Goal: Task Accomplishment & Management: Manage account settings

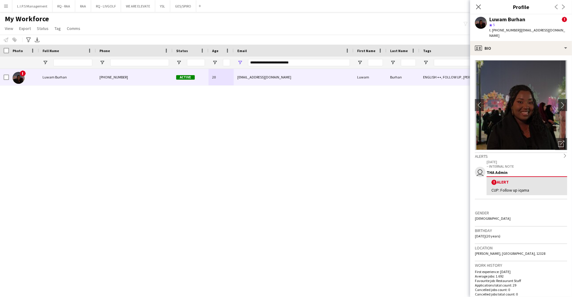
scroll to position [149, 0]
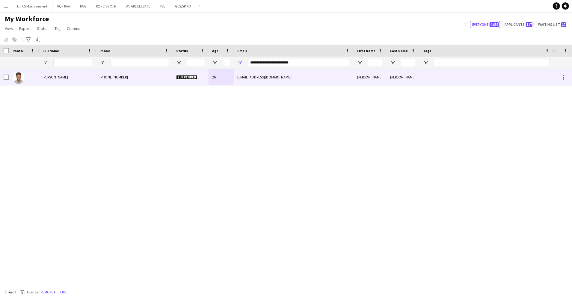
type input "**********"
click at [198, 81] on div "Suspended" at bounding box center [191, 77] width 36 height 16
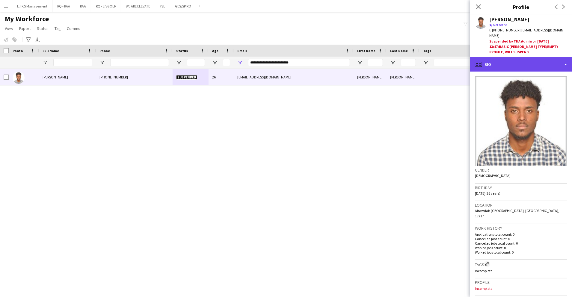
click at [520, 66] on div "profile Bio" at bounding box center [521, 64] width 102 height 14
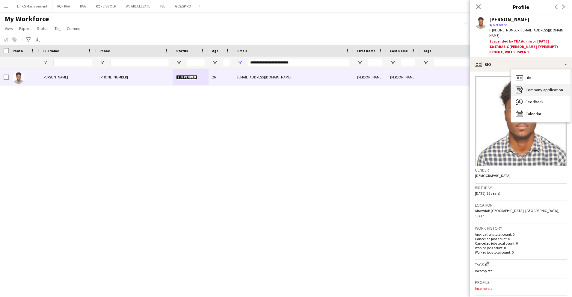
click at [532, 92] on span "Company application" at bounding box center [543, 89] width 37 height 5
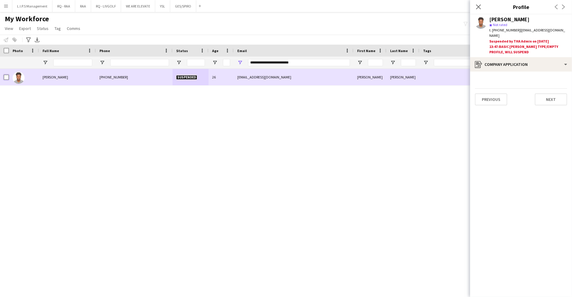
click at [6, 74] on div at bounding box center [6, 77] width 5 height 17
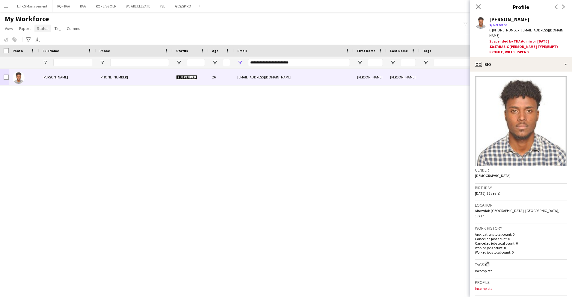
click at [46, 29] on span "Status" at bounding box center [43, 28] width 12 height 5
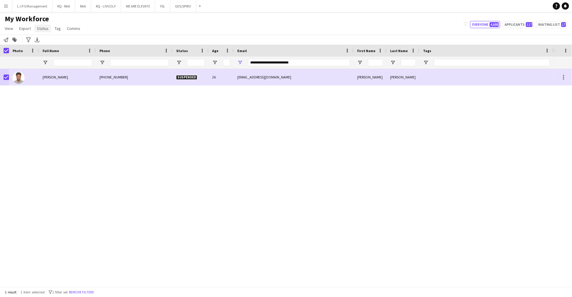
click at [42, 30] on span "Status" at bounding box center [43, 28] width 12 height 5
click at [46, 39] on span "Edit" at bounding box center [42, 41] width 7 height 5
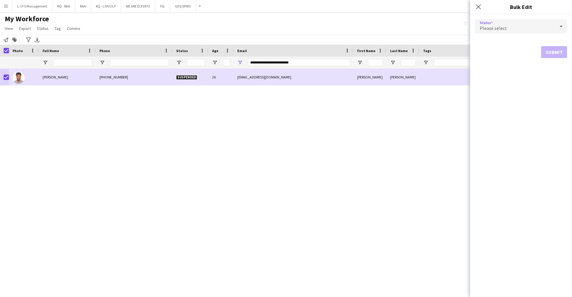
click at [512, 25] on div "Please select" at bounding box center [515, 26] width 80 height 14
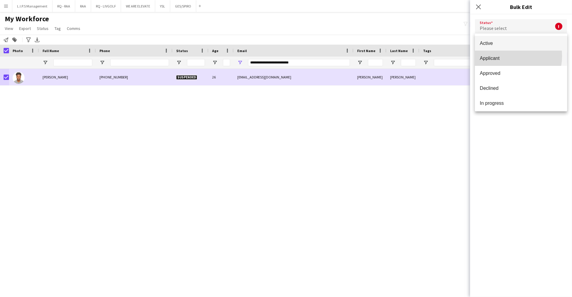
click at [506, 56] on span "Applicant" at bounding box center [520, 58] width 83 height 6
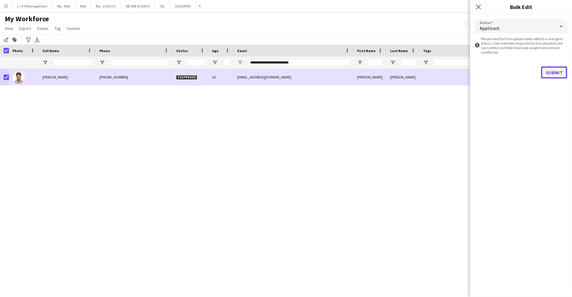
click at [559, 71] on button "Submit" at bounding box center [554, 72] width 26 height 12
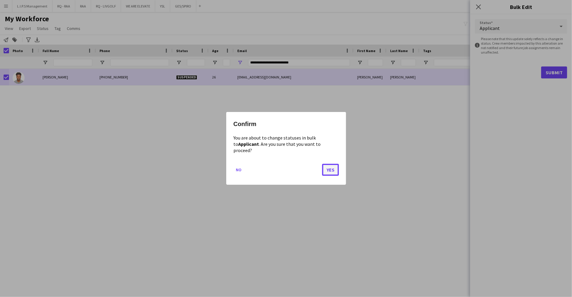
click at [328, 168] on button "Yes" at bounding box center [330, 170] width 17 height 12
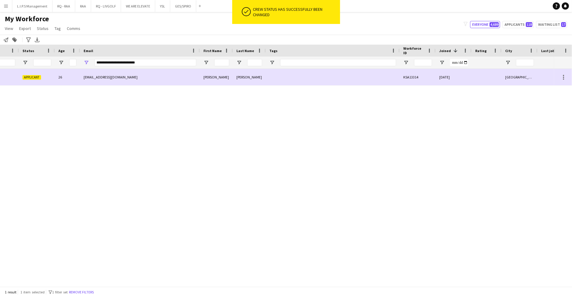
scroll to position [0, 280]
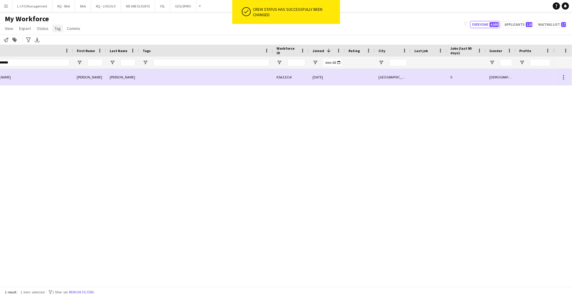
click at [56, 28] on span "Tag" at bounding box center [58, 28] width 6 height 5
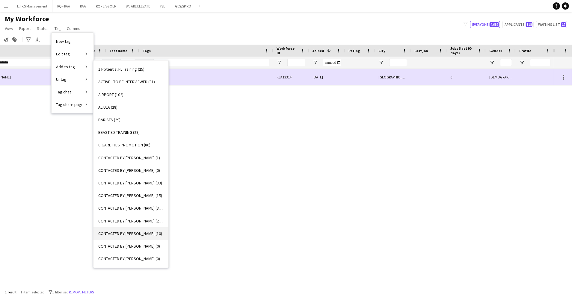
click at [143, 231] on span "CONTACTED BY RACQUEL (10)" at bounding box center [130, 233] width 64 height 5
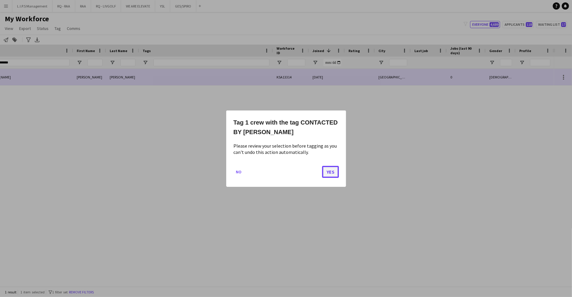
click at [336, 173] on button "Yes" at bounding box center [330, 172] width 17 height 12
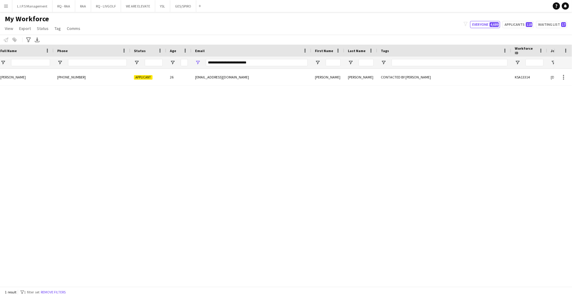
scroll to position [0, 0]
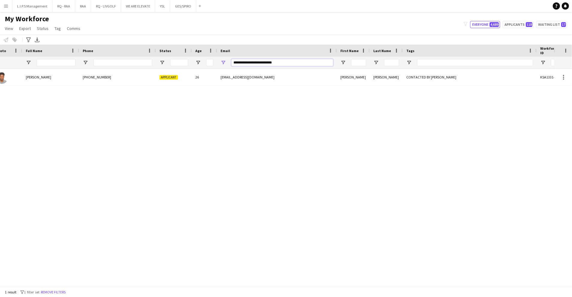
drag, startPoint x: 289, startPoint y: 63, endPoint x: 149, endPoint y: 61, distance: 139.3
click at [149, 61] on div at bounding box center [400, 63] width 834 height 12
click at [152, 62] on input "Phone Filter Input" at bounding box center [122, 62] width 59 height 7
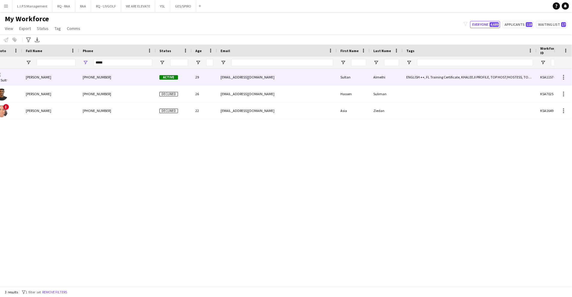
click at [151, 80] on div "+966556361575" at bounding box center [117, 77] width 77 height 16
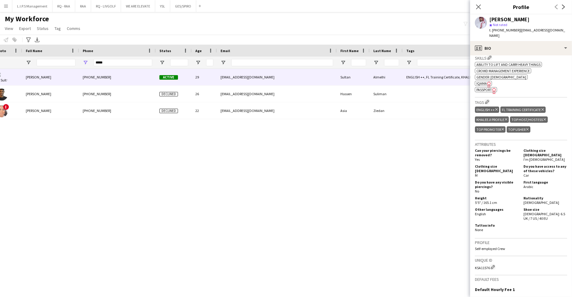
scroll to position [240, 0]
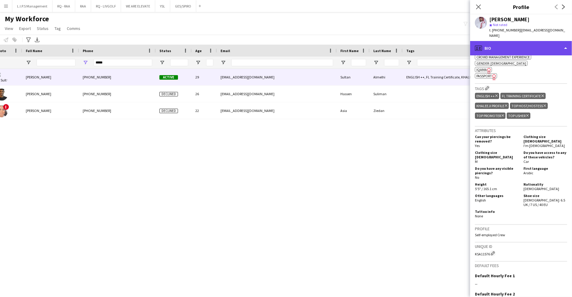
click at [535, 45] on div "profile Bio" at bounding box center [521, 48] width 102 height 14
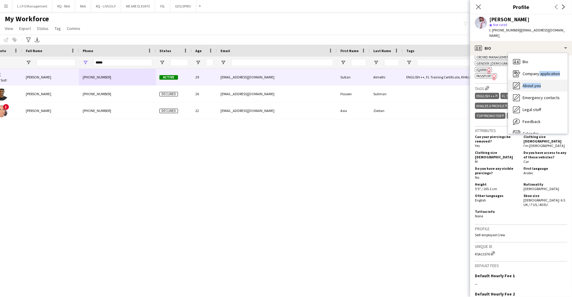
drag, startPoint x: 536, startPoint y: 73, endPoint x: 539, endPoint y: 80, distance: 6.8
click at [539, 80] on div "Bio Bio Company application Company application About you About you Emergency c…" at bounding box center [537, 93] width 59 height 80
click at [539, 83] on span "About you" at bounding box center [531, 85] width 18 height 5
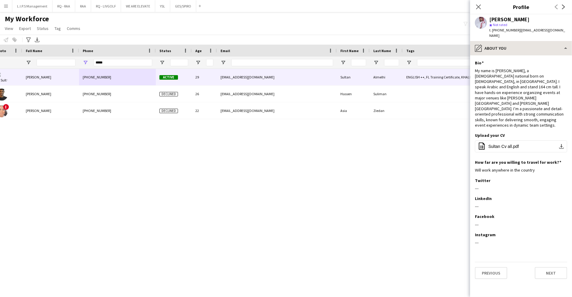
scroll to position [0, 0]
click at [539, 41] on div "pencil4 About you" at bounding box center [521, 48] width 102 height 14
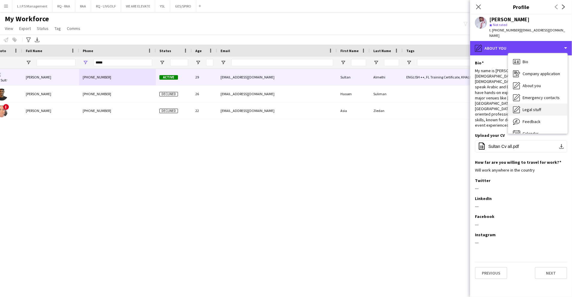
scroll to position [8, 0]
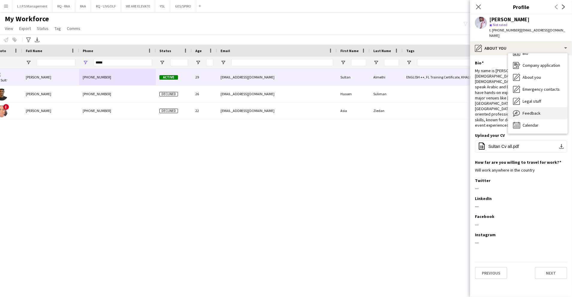
click at [535, 111] on span "Feedback" at bounding box center [531, 113] width 18 height 5
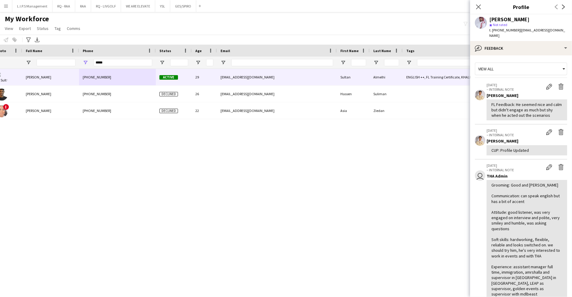
drag, startPoint x: 548, startPoint y: 29, endPoint x: 548, endPoint y: 35, distance: 5.7
click at [548, 33] on div "Sultan Almelhi star Not rated t. +966556361575 | sul6an.salah@gmail.com" at bounding box center [521, 27] width 102 height 27
click at [548, 41] on div "bubble-pencil Feedback" at bounding box center [521, 48] width 102 height 14
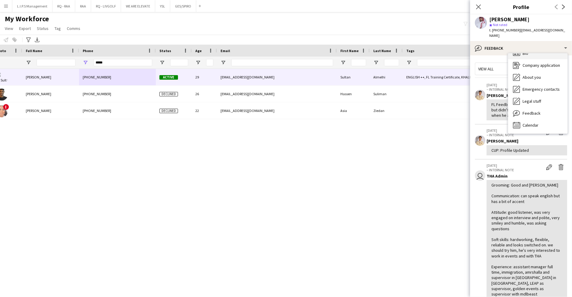
click at [544, 49] on div "Bio Bio" at bounding box center [537, 53] width 59 height 12
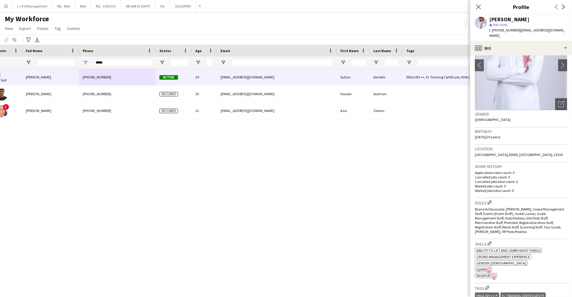
scroll to position [80, 0]
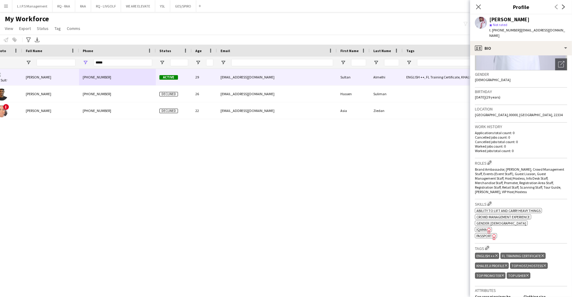
click at [500, 17] on div "Sultan Almelhi" at bounding box center [509, 19] width 40 height 5
copy div "Sultan Almelhi"
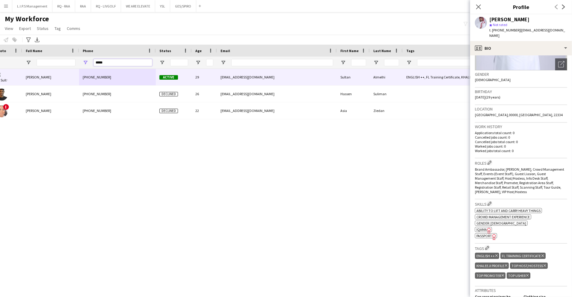
drag, startPoint x: 127, startPoint y: 63, endPoint x: 63, endPoint y: 57, distance: 64.4
click at [61, 57] on div at bounding box center [400, 63] width 834 height 12
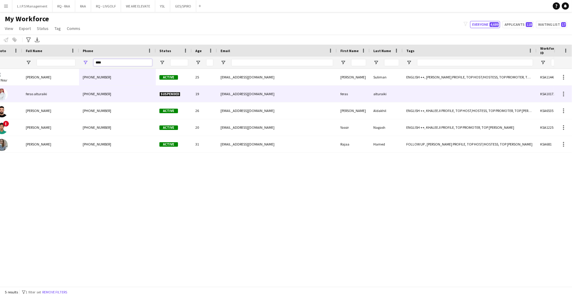
type input "****"
click at [62, 94] on div "feras alturaiki" at bounding box center [50, 94] width 57 height 16
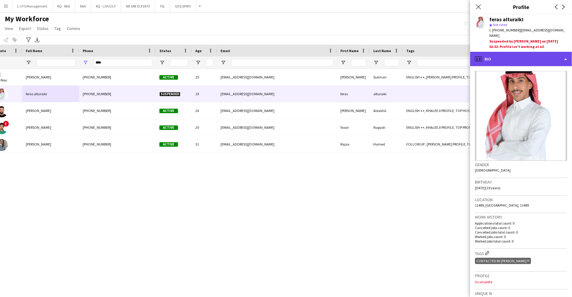
click at [541, 54] on div "profile Bio" at bounding box center [521, 59] width 102 height 14
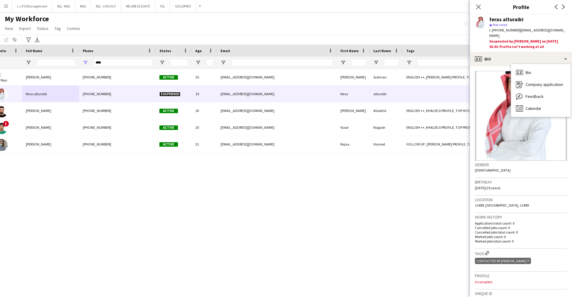
click at [541, 30] on span "| ferasm.t05@gmail.com" at bounding box center [527, 33] width 76 height 10
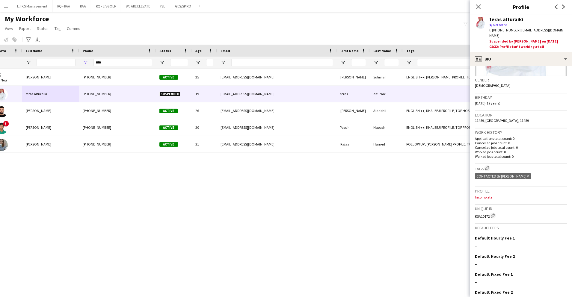
scroll to position [72, 0]
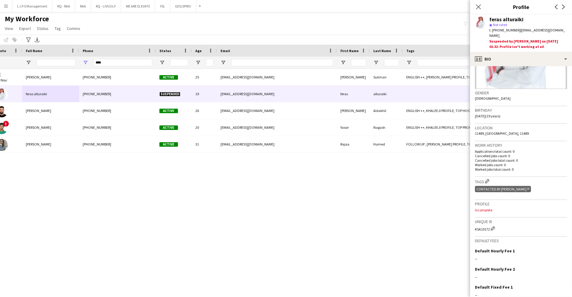
click at [527, 187] on icon "Delete tag" at bounding box center [528, 189] width 2 height 4
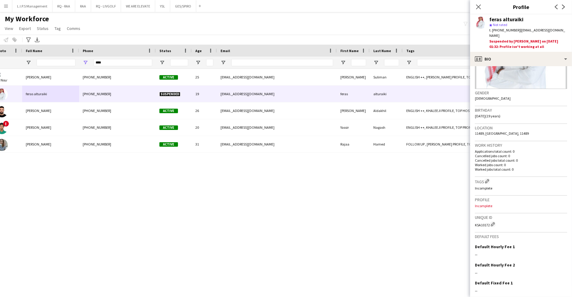
scroll to position [0, 0]
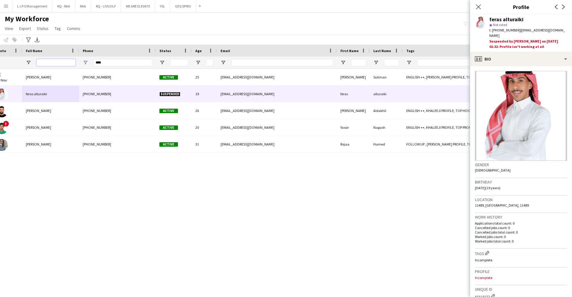
click at [59, 61] on input "Full Name Filter Input" at bounding box center [56, 62] width 39 height 7
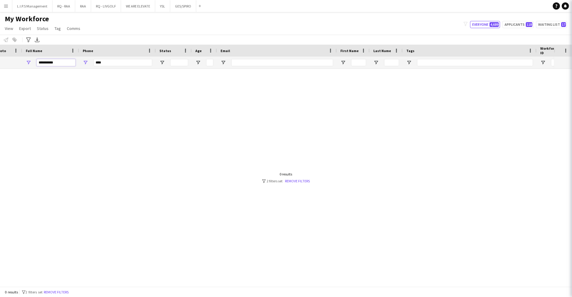
type input "**********"
drag, startPoint x: 133, startPoint y: 62, endPoint x: 29, endPoint y: 57, distance: 103.7
click at [29, 57] on div at bounding box center [400, 63] width 834 height 12
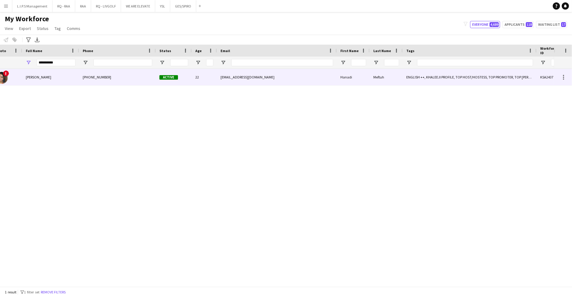
click at [51, 81] on div "Hanadi Meftuh" at bounding box center [50, 77] width 57 height 16
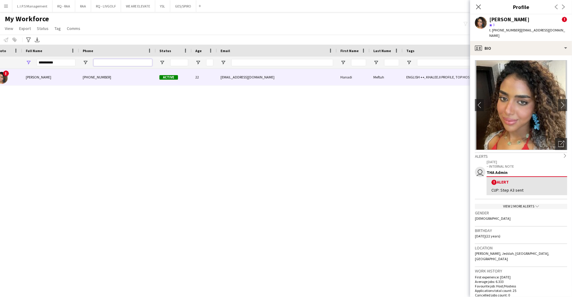
click at [138, 65] on input "Phone Filter Input" at bounding box center [122, 62] width 59 height 7
paste input "*****"
type input "*****"
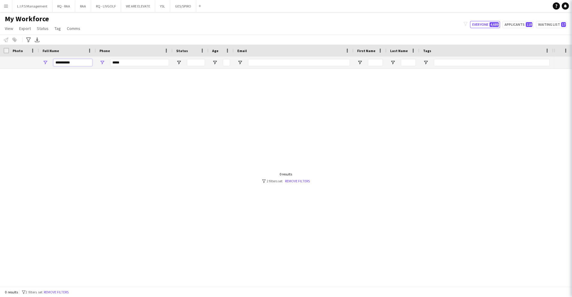
drag, startPoint x: 56, startPoint y: 62, endPoint x: -2, endPoint y: 62, distance: 57.8
click at [0, 62] on html "Menu Boards Boards Boards All jobs Status Workforce Workforce My Workforce Recr…" at bounding box center [286, 148] width 572 height 297
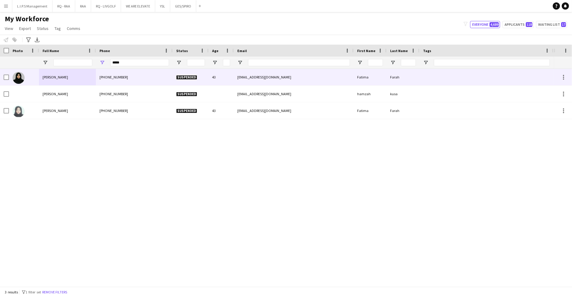
click at [112, 71] on div "+966505720389" at bounding box center [134, 77] width 77 height 16
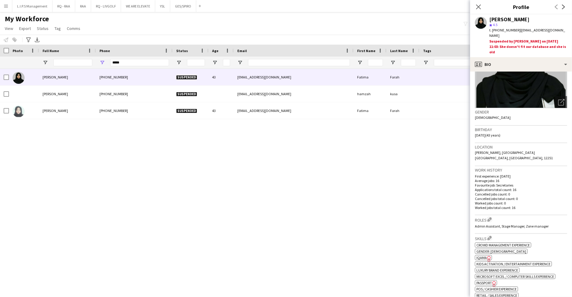
scroll to position [80, 0]
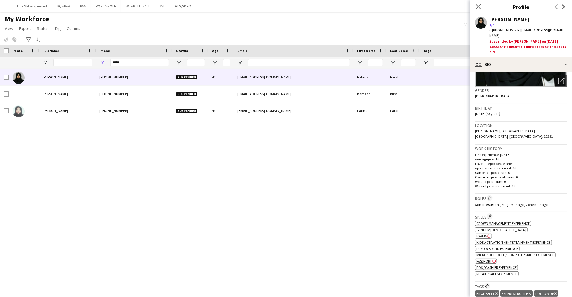
click at [499, 31] on span "t. +966505720389" at bounding box center [504, 30] width 31 height 4
copy span "966505720389"
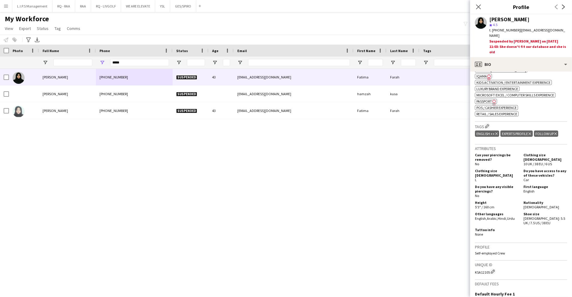
scroll to position [160, 0]
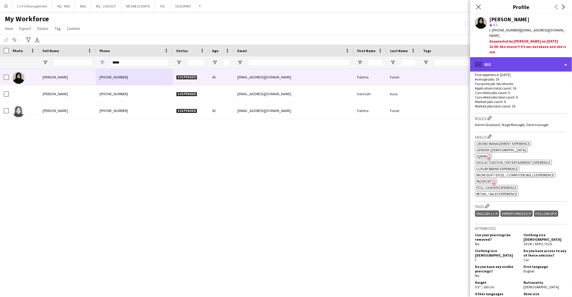
click at [529, 57] on div "profile Bio" at bounding box center [521, 64] width 102 height 14
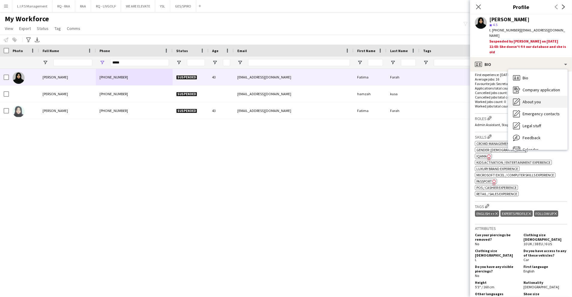
click at [537, 96] on div "About you About you" at bounding box center [537, 102] width 59 height 12
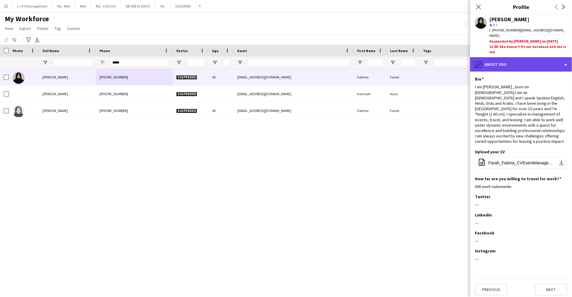
click at [544, 57] on div "pencil4 About you" at bounding box center [521, 64] width 102 height 14
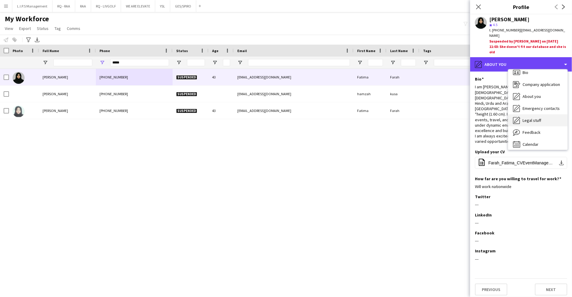
scroll to position [8, 0]
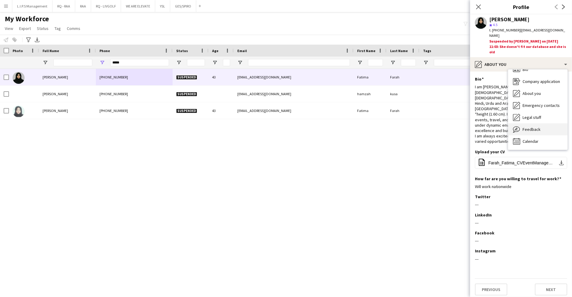
click at [546, 123] on div "Feedback Feedback" at bounding box center [537, 129] width 59 height 12
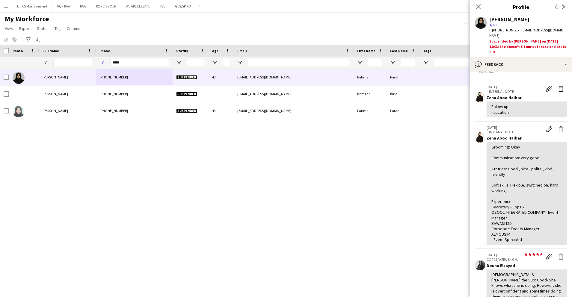
scroll to position [0, 0]
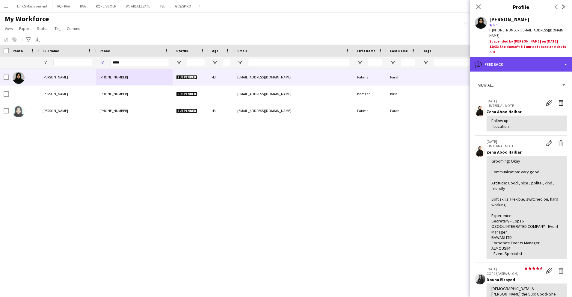
click at [523, 57] on div "bubble-pencil Feedback" at bounding box center [521, 64] width 102 height 14
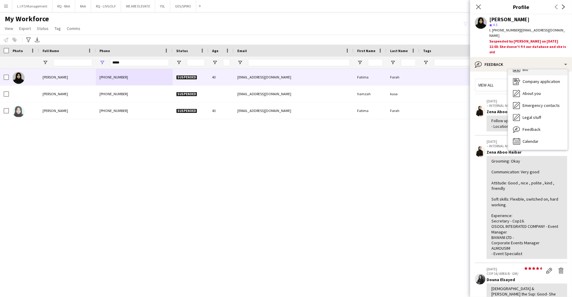
click at [525, 63] on div "Bio Bio" at bounding box center [537, 69] width 59 height 12
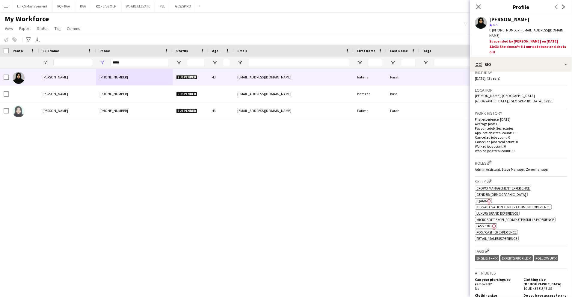
scroll to position [160, 0]
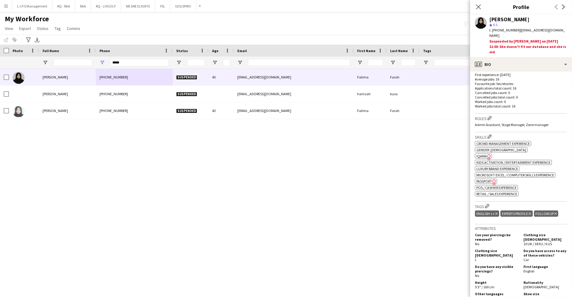
click at [481, 154] on span "IQAMA" at bounding box center [481, 156] width 10 height 4
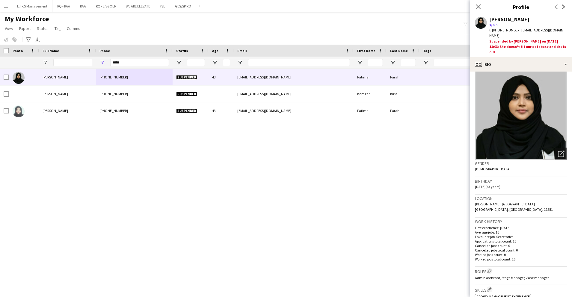
scroll to position [0, 0]
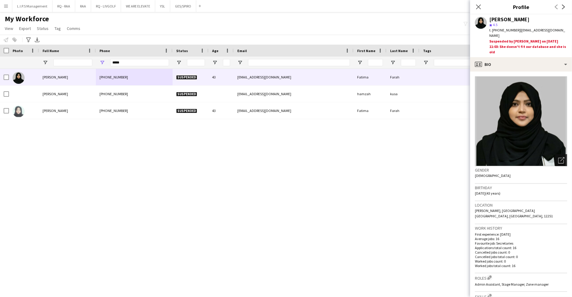
click at [558, 157] on icon "Open photos pop-in" at bounding box center [561, 160] width 6 height 6
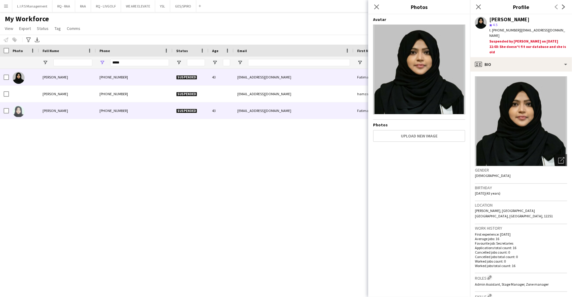
click at [191, 110] on span "Suspended" at bounding box center [186, 111] width 21 height 4
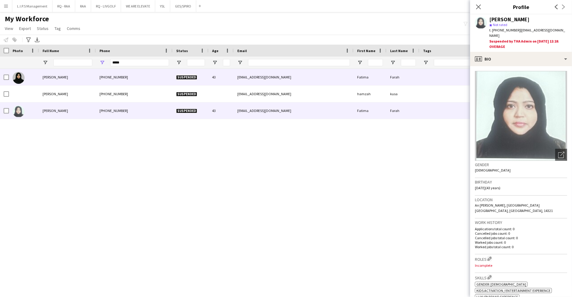
click at [216, 74] on div "43" at bounding box center [220, 77] width 25 height 16
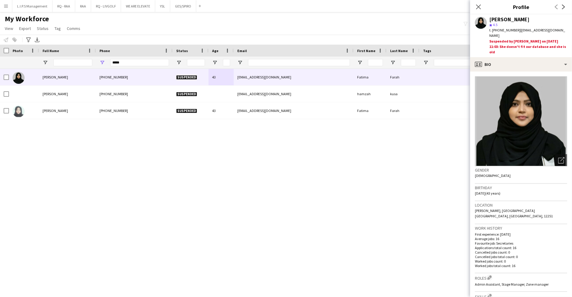
drag, startPoint x: 338, startPoint y: 11, endPoint x: 434, endPoint y: 71, distance: 113.0
click at [432, 66] on div "Menu Boards Boards Boards All jobs Status Workforce Workforce My Workforce Recr…" at bounding box center [286, 148] width 572 height 297
click at [553, 57] on div "profile Bio" at bounding box center [521, 64] width 102 height 14
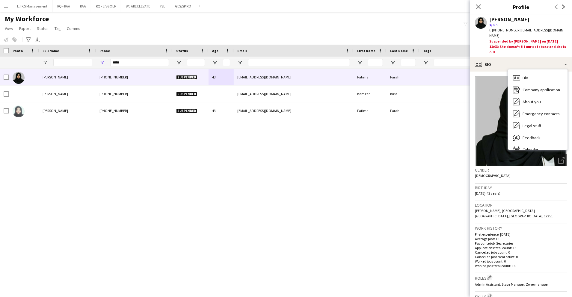
click at [493, 81] on img at bounding box center [521, 121] width 92 height 90
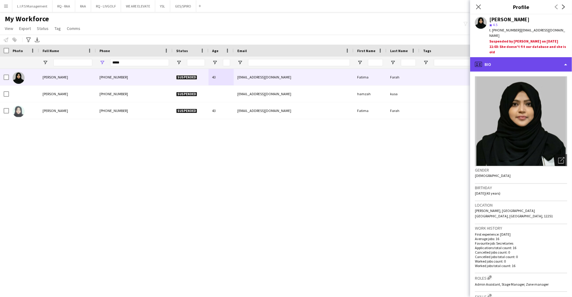
click at [525, 57] on div "profile Bio" at bounding box center [521, 64] width 102 height 14
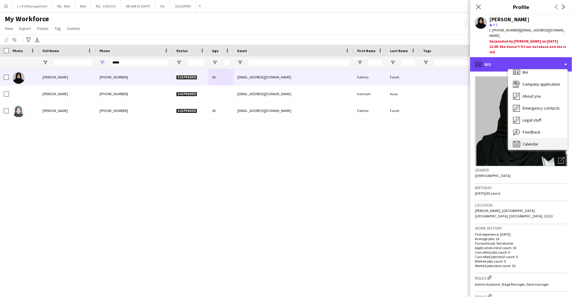
scroll to position [8, 0]
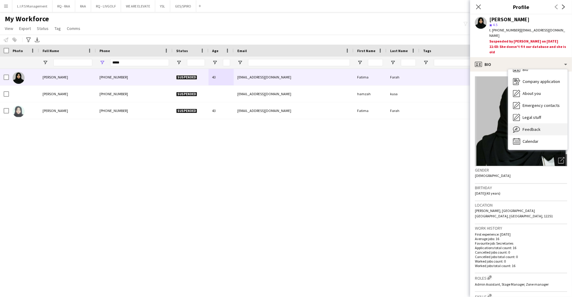
drag, startPoint x: 536, startPoint y: 125, endPoint x: 545, endPoint y: 121, distance: 10.4
click at [545, 121] on div "Bio Bio Company application Company application About you About you Emergency c…" at bounding box center [537, 109] width 59 height 80
click at [545, 123] on div "Feedback Feedback" at bounding box center [537, 129] width 59 height 12
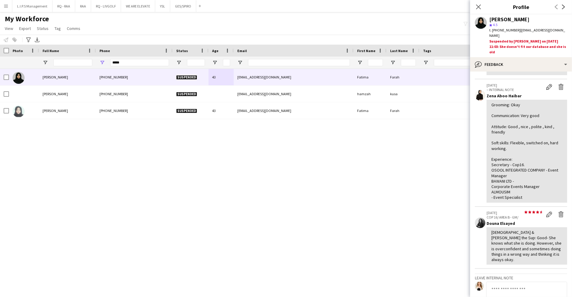
scroll to position [82, 0]
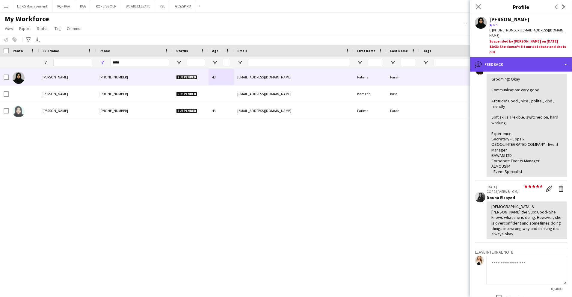
click at [524, 57] on div "bubble-pencil Feedback" at bounding box center [521, 64] width 102 height 14
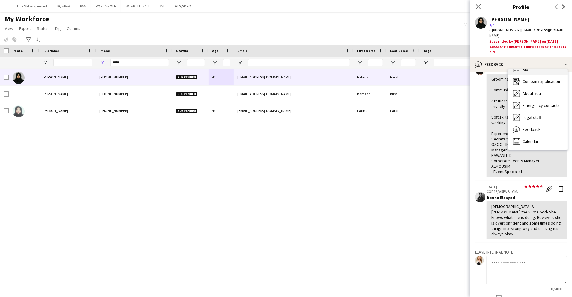
click at [533, 63] on div "Bio Bio" at bounding box center [537, 69] width 59 height 12
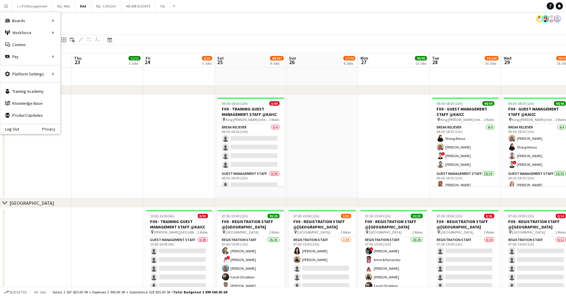
scroll to position [0, 187]
